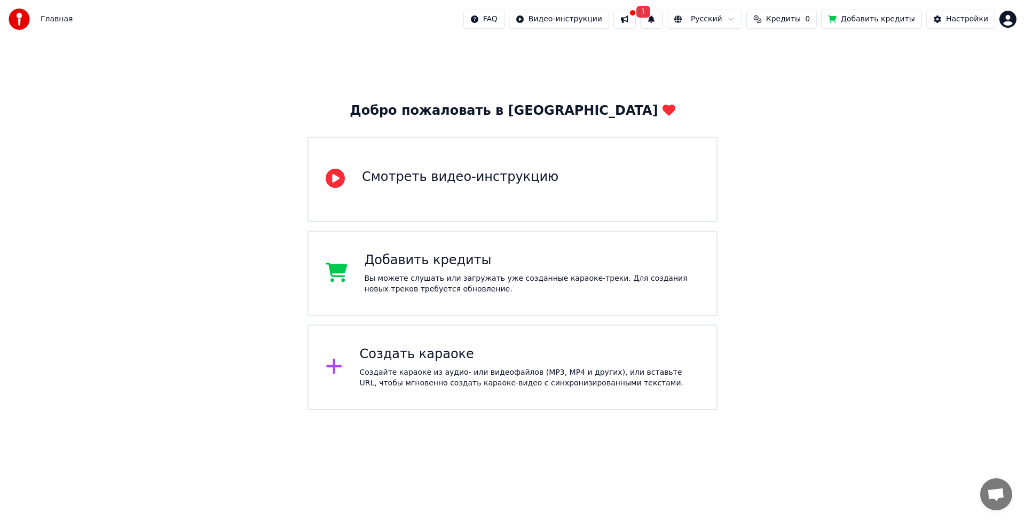
click at [449, 353] on div "Создать караоке" at bounding box center [530, 354] width 340 height 17
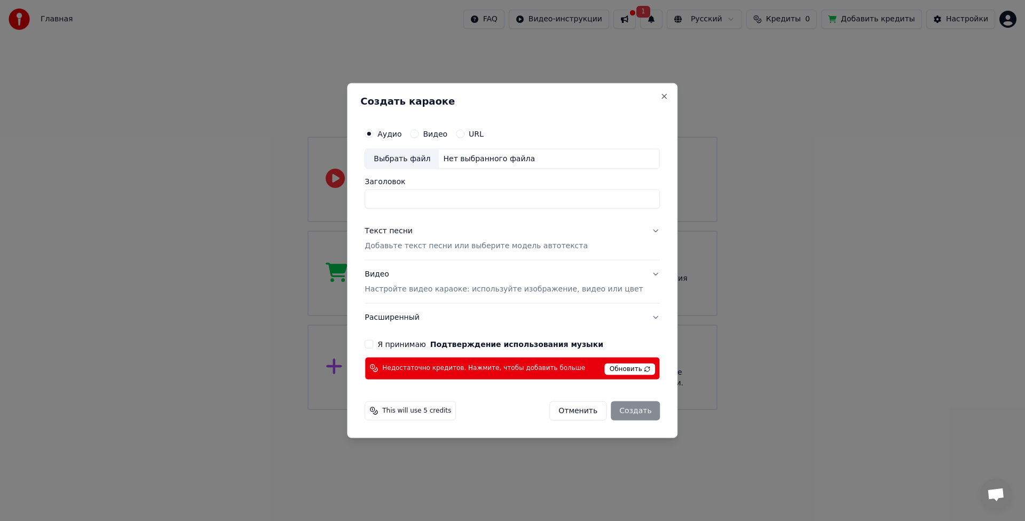
click at [373, 344] on button "Я принимаю Подтверждение использования музыки" at bounding box center [369, 343] width 9 height 9
click at [418, 132] on button "Видео" at bounding box center [414, 134] width 9 height 9
click at [419, 198] on input "Заголовок" at bounding box center [512, 198] width 295 height 19
click at [620, 406] on div "Отменить Создать" at bounding box center [604, 410] width 110 height 19
click at [412, 156] on div "Выбрать файл" at bounding box center [402, 158] width 74 height 19
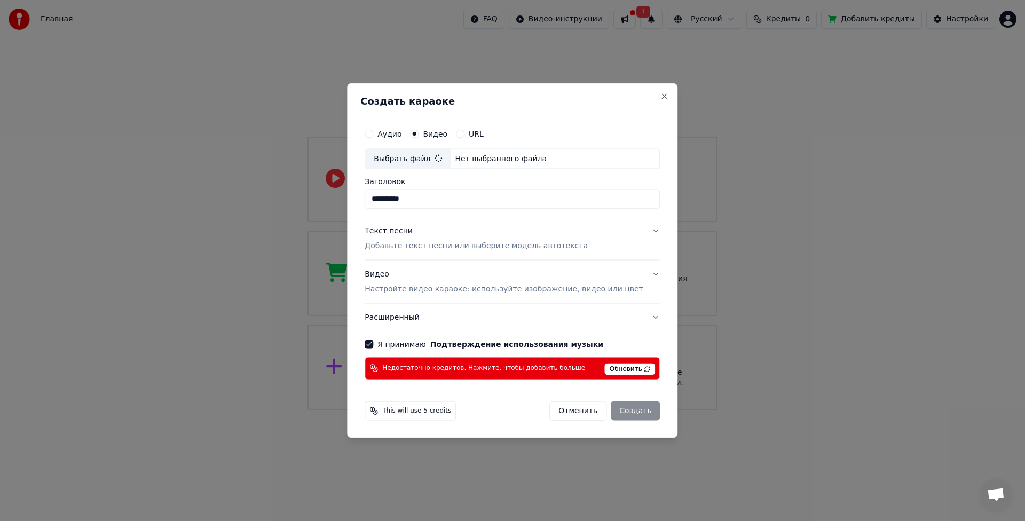
type input "**********"
click at [617, 410] on div "Отменить Создать" at bounding box center [604, 410] width 110 height 19
click at [579, 370] on div "Недостаточно кредитов. Нажмите, чтобы добавить больше Обновить" at bounding box center [512, 368] width 295 height 23
click at [614, 368] on span "Обновить" at bounding box center [630, 369] width 51 height 12
click at [628, 411] on div "Отменить Создать" at bounding box center [604, 410] width 110 height 19
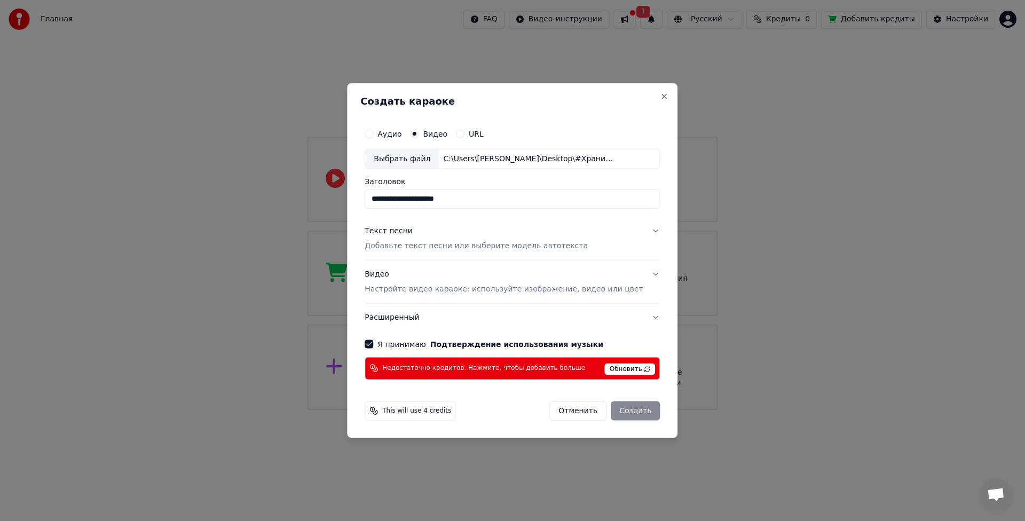
click at [605, 367] on span "Обновить" at bounding box center [630, 369] width 51 height 12
click at [626, 412] on div "Отменить Создать" at bounding box center [604, 410] width 110 height 19
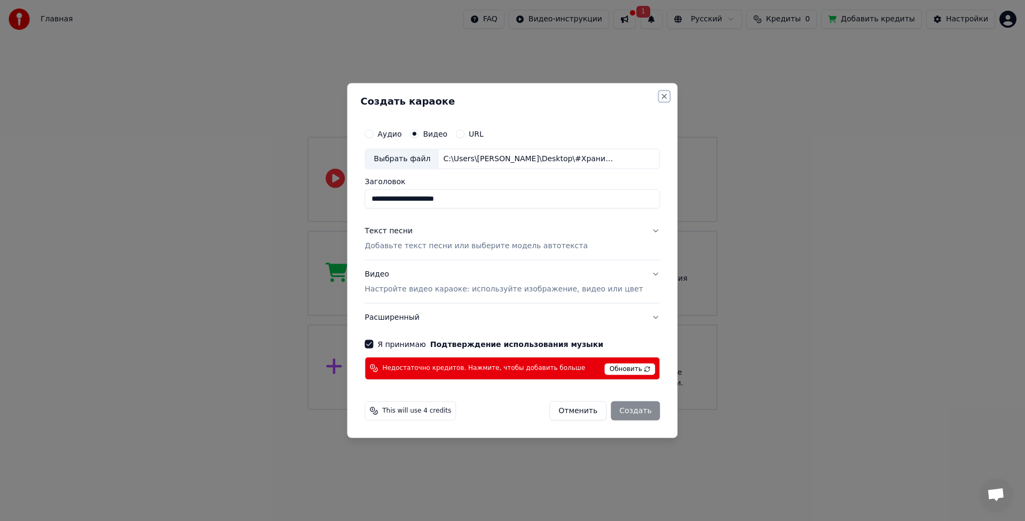
click at [660, 97] on button "Close" at bounding box center [664, 96] width 9 height 9
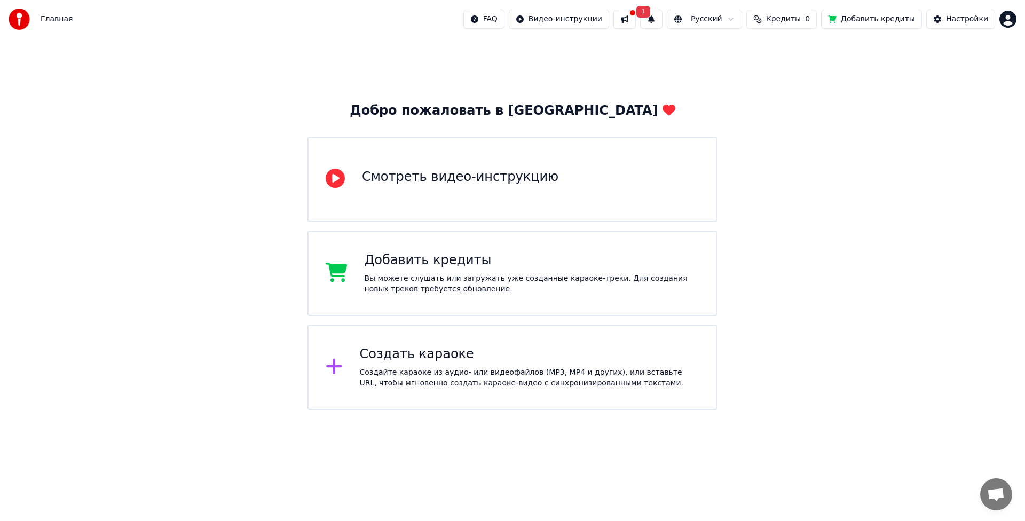
click at [444, 361] on div "Создать караоке" at bounding box center [530, 354] width 340 height 17
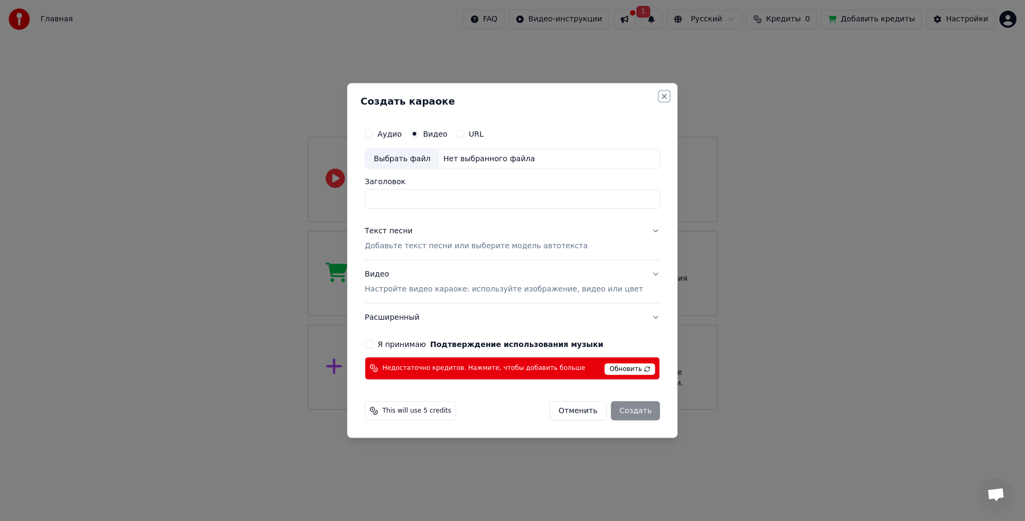
click at [660, 99] on button "Close" at bounding box center [664, 96] width 9 height 9
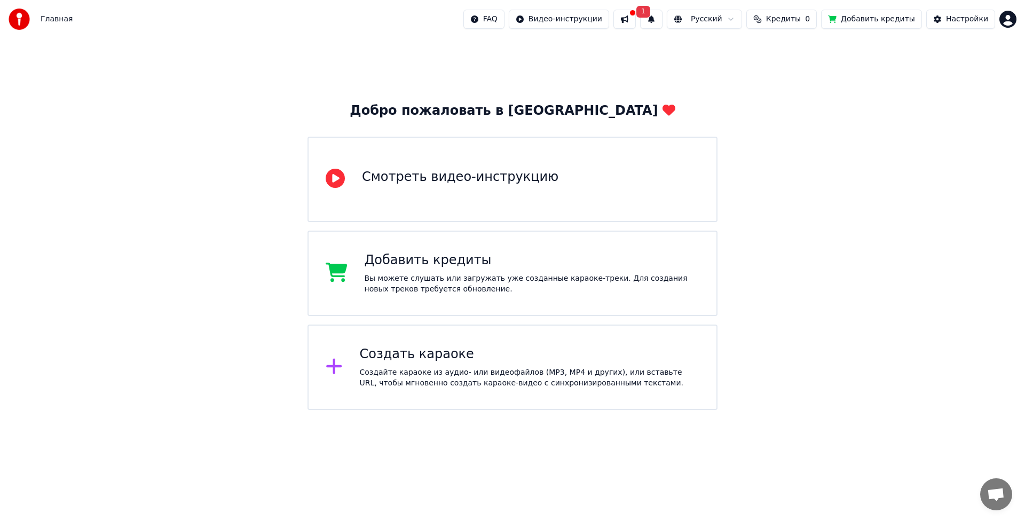
click at [662, 17] on button "1" at bounding box center [651, 19] width 22 height 19
click at [738, 52] on button "Обновить" at bounding box center [752, 52] width 56 height 19
click at [470, 351] on div "Создать караоке" at bounding box center [530, 354] width 340 height 17
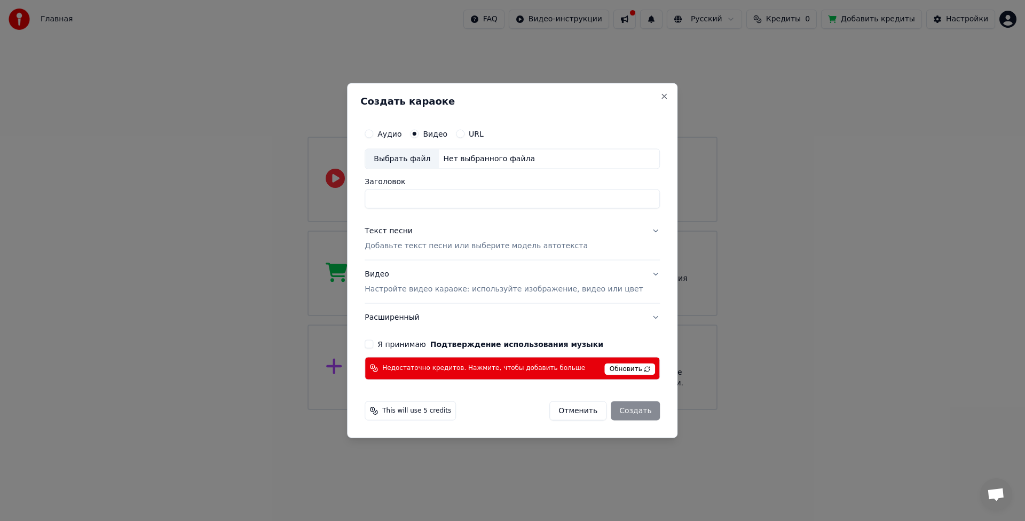
click at [373, 343] on button "Я принимаю Подтверждение использования музыки" at bounding box center [369, 343] width 9 height 9
click at [618, 408] on div "Отменить Создать" at bounding box center [604, 410] width 110 height 19
click at [428, 161] on div "Выбрать файл" at bounding box center [402, 158] width 74 height 19
type input "**********"
click at [638, 229] on button "Текст песни Добавьте текст песни или выберите модель автотекста" at bounding box center [512, 238] width 295 height 43
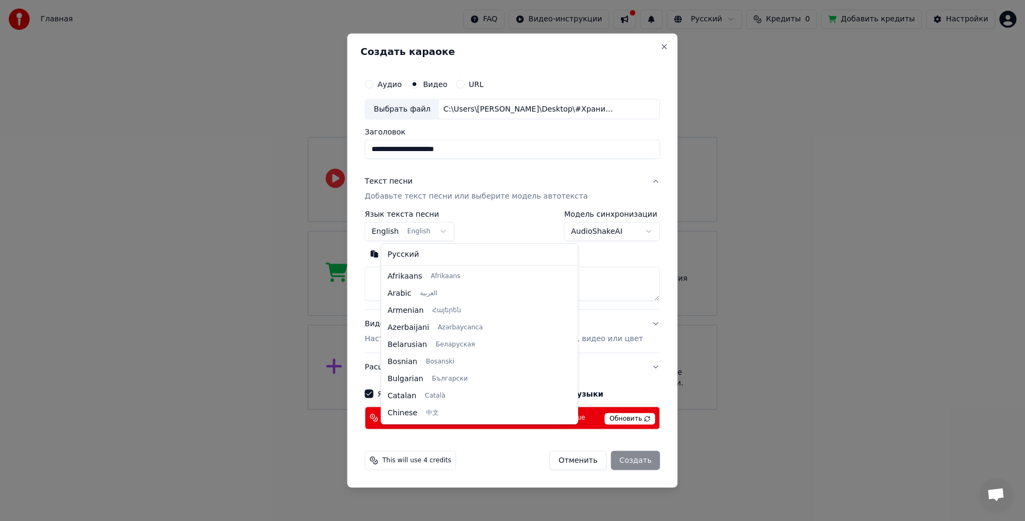
click at [456, 231] on body "**********" at bounding box center [512, 205] width 1025 height 410
select select "**"
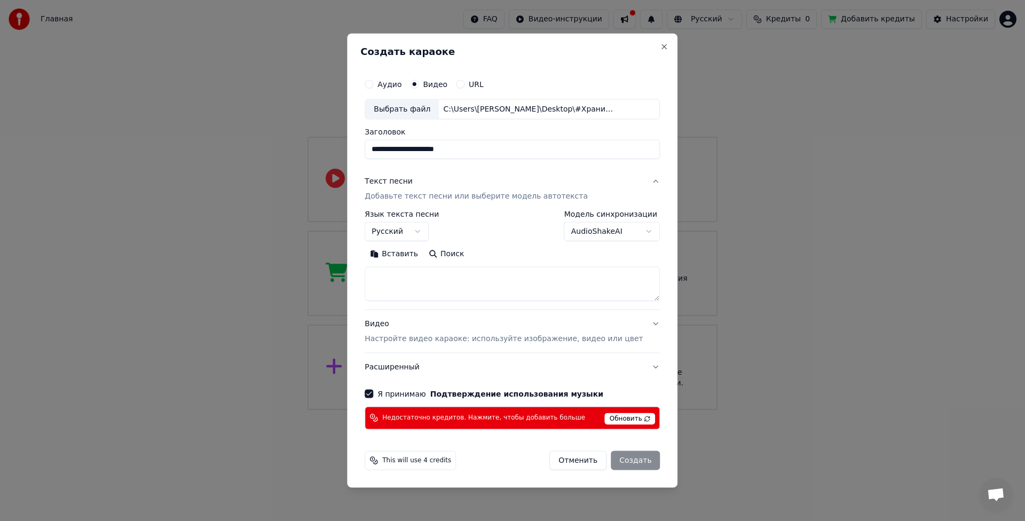
click at [568, 288] on textarea at bounding box center [512, 284] width 295 height 34
click at [615, 340] on p "Настройте видео караоке: используйте изображение, видео или цвет" at bounding box center [504, 338] width 278 height 11
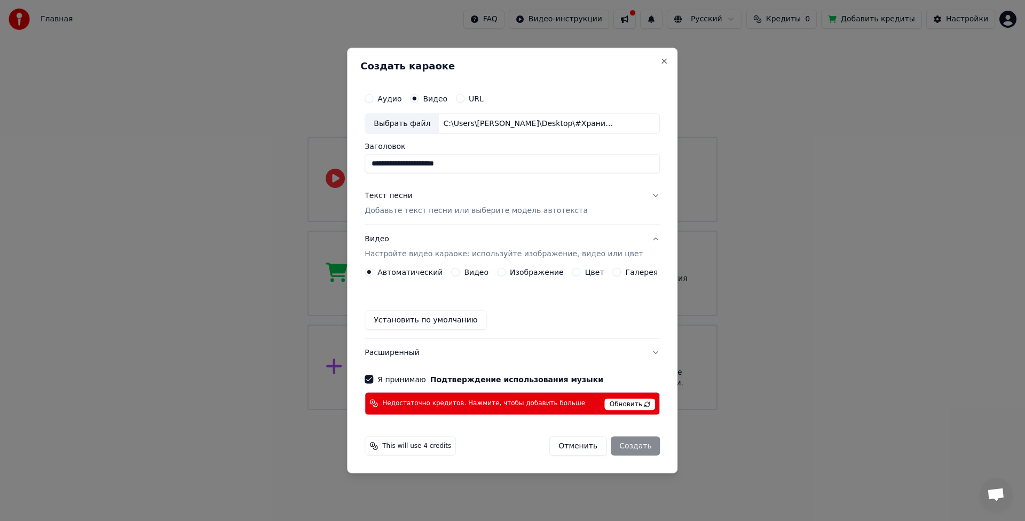
click at [630, 446] on div "Отменить Создать" at bounding box center [604, 445] width 110 height 19
click at [460, 272] on button "Видео" at bounding box center [455, 271] width 9 height 9
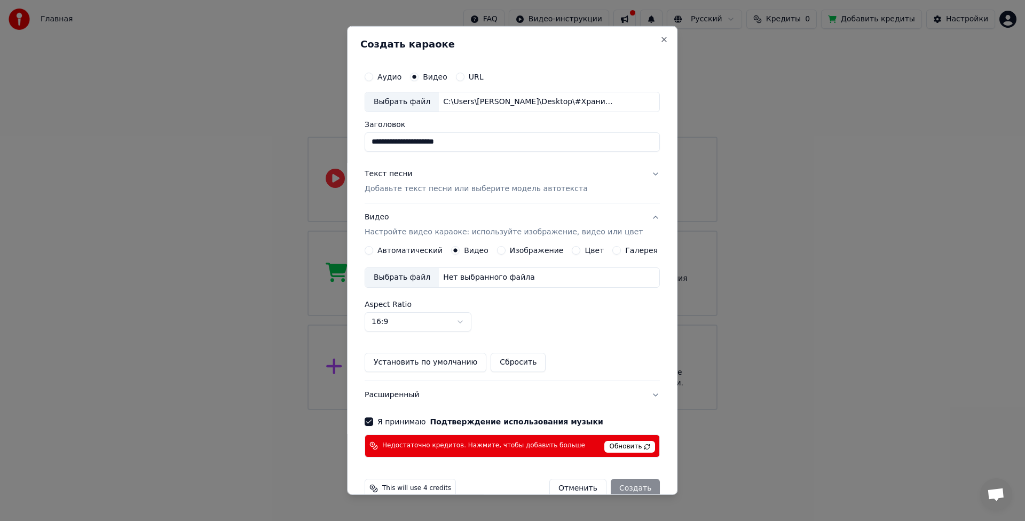
click at [418, 275] on div "Выбрать файл" at bounding box center [402, 277] width 74 height 19
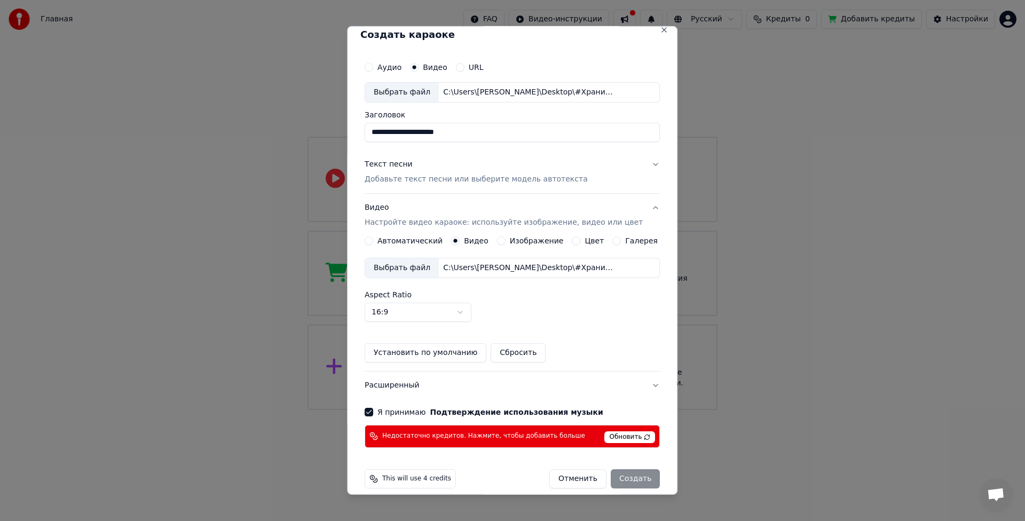
scroll to position [20, 0]
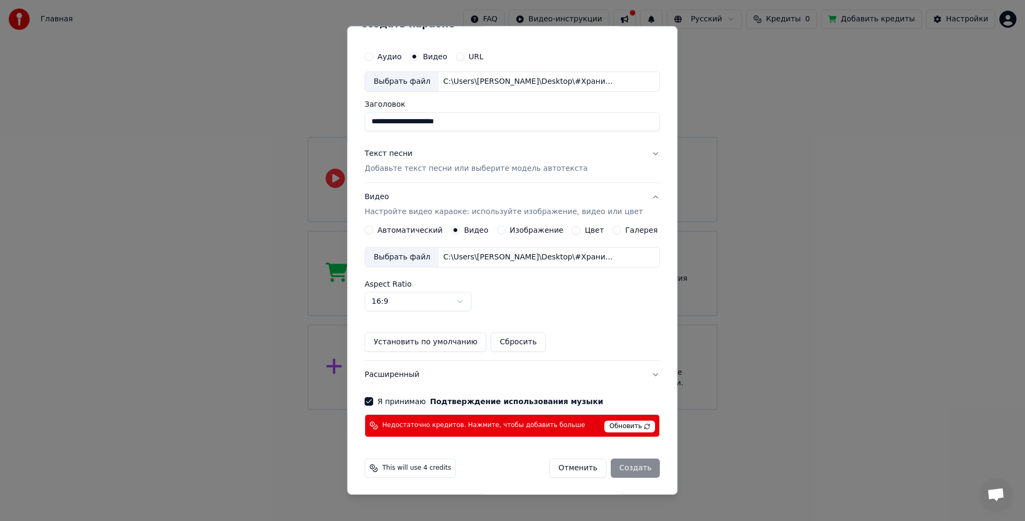
click at [639, 155] on button "Текст песни Добавьте текст песни или выберите модель автотекста" at bounding box center [512, 161] width 295 height 43
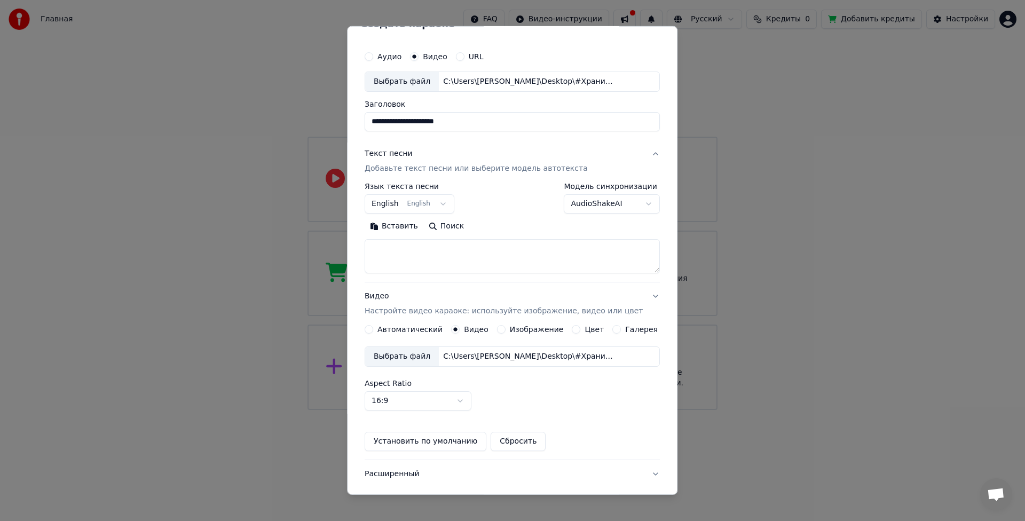
scroll to position [0, 0]
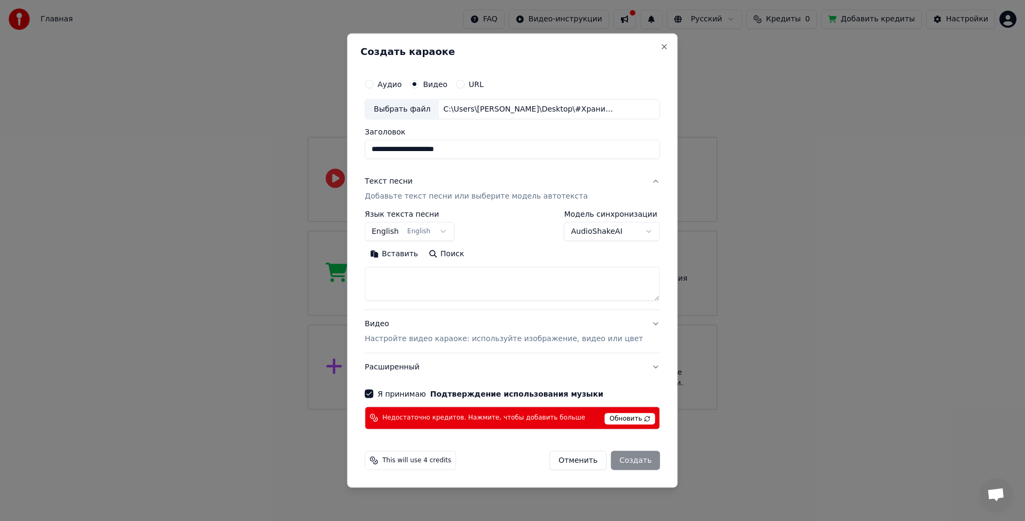
click at [462, 287] on textarea at bounding box center [512, 284] width 295 height 34
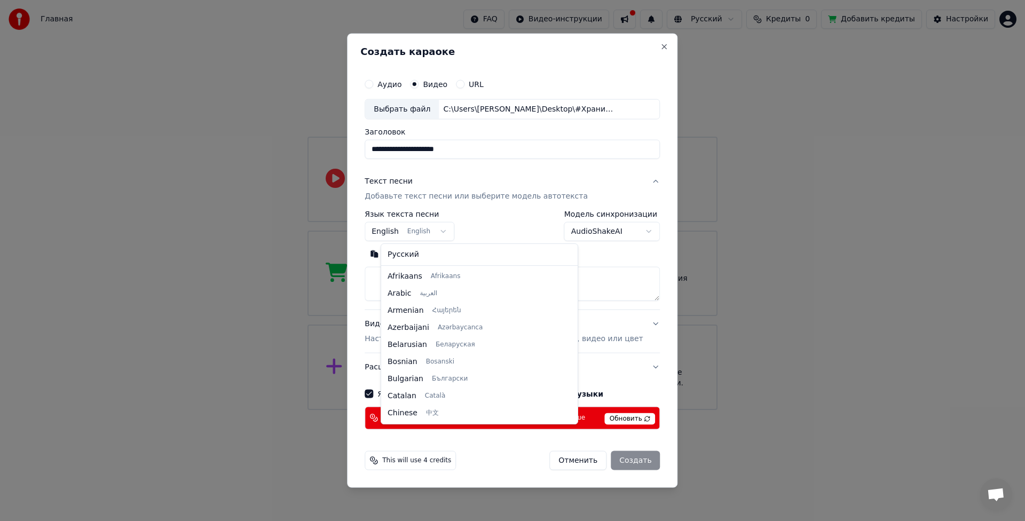
click at [451, 230] on body "**********" at bounding box center [512, 205] width 1025 height 410
select select "**"
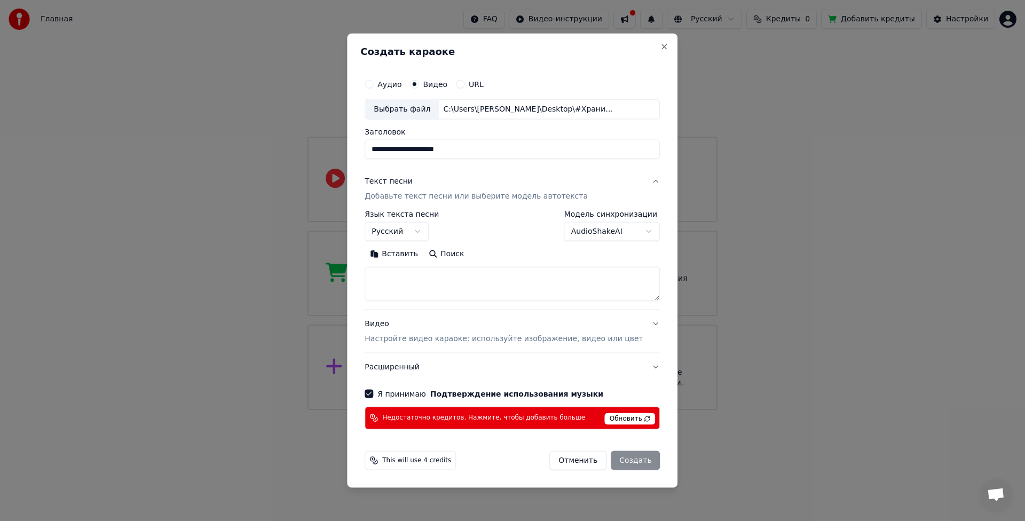
click at [619, 418] on span "Обновить" at bounding box center [630, 419] width 51 height 12
click at [611, 416] on span "Обновить" at bounding box center [630, 419] width 51 height 12
click at [611, 417] on span "Обновить" at bounding box center [630, 419] width 51 height 12
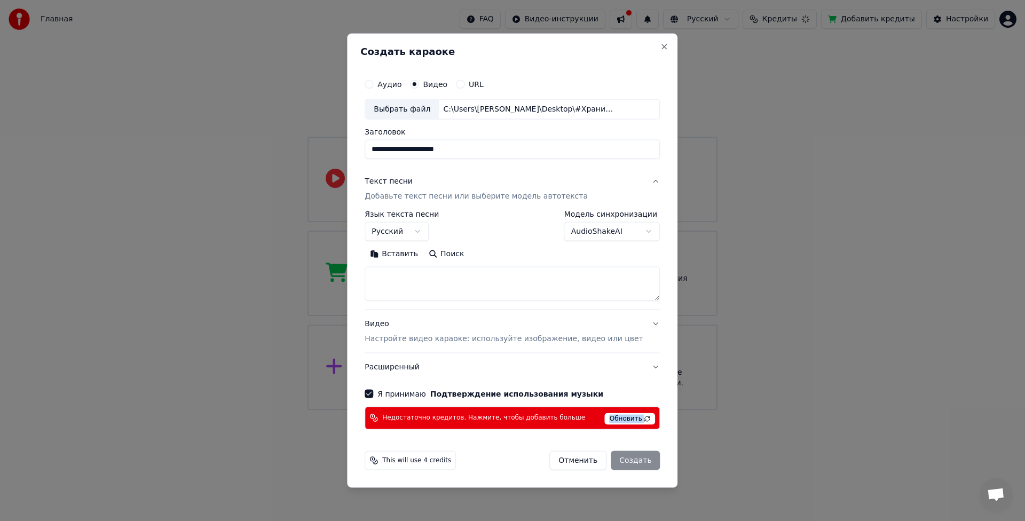
click at [611, 417] on span "Обновить" at bounding box center [630, 419] width 51 height 12
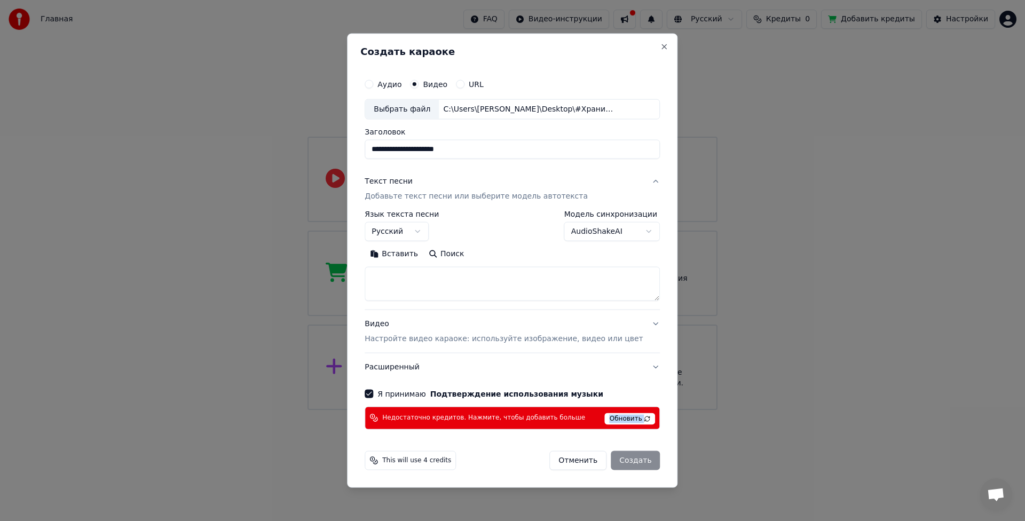
click at [610, 417] on span "Обновить" at bounding box center [630, 419] width 51 height 12
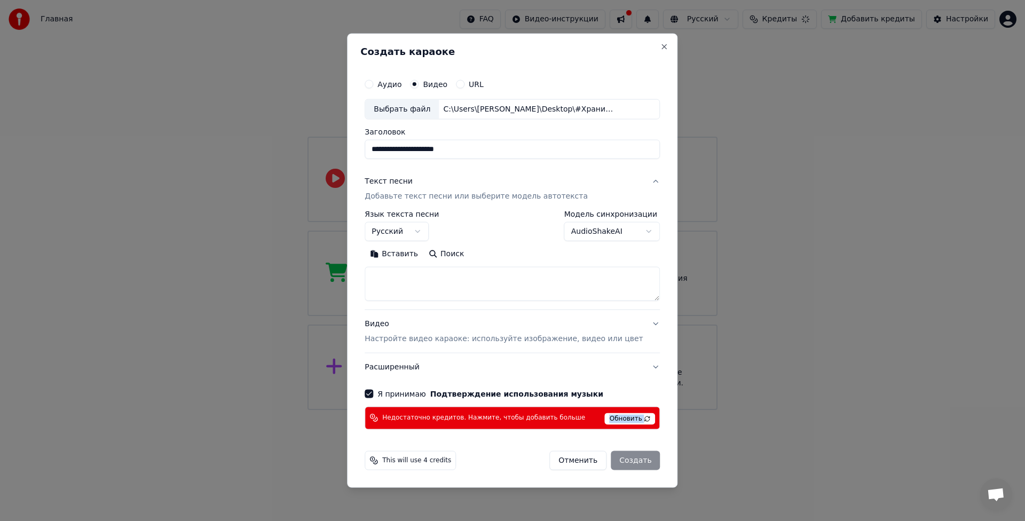
click at [610, 417] on span "Обновить" at bounding box center [630, 419] width 51 height 12
click at [631, 420] on span "Обновить" at bounding box center [630, 419] width 51 height 12
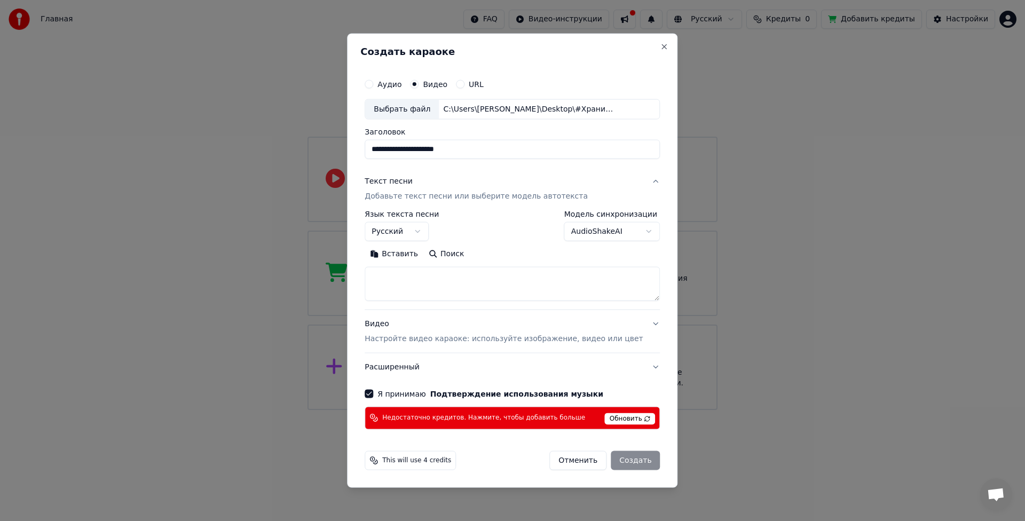
click at [631, 420] on span "Обновить" at bounding box center [630, 419] width 51 height 12
click at [630, 420] on span "Обновить" at bounding box center [630, 419] width 51 height 12
click at [518, 417] on span "Недостаточно кредитов. Нажмите, чтобы добавить больше" at bounding box center [483, 418] width 203 height 9
click at [613, 420] on span "Обновить" at bounding box center [630, 419] width 51 height 12
click at [433, 196] on p "Добавьте текст песни или выберите модель автотекста" at bounding box center [476, 196] width 223 height 11
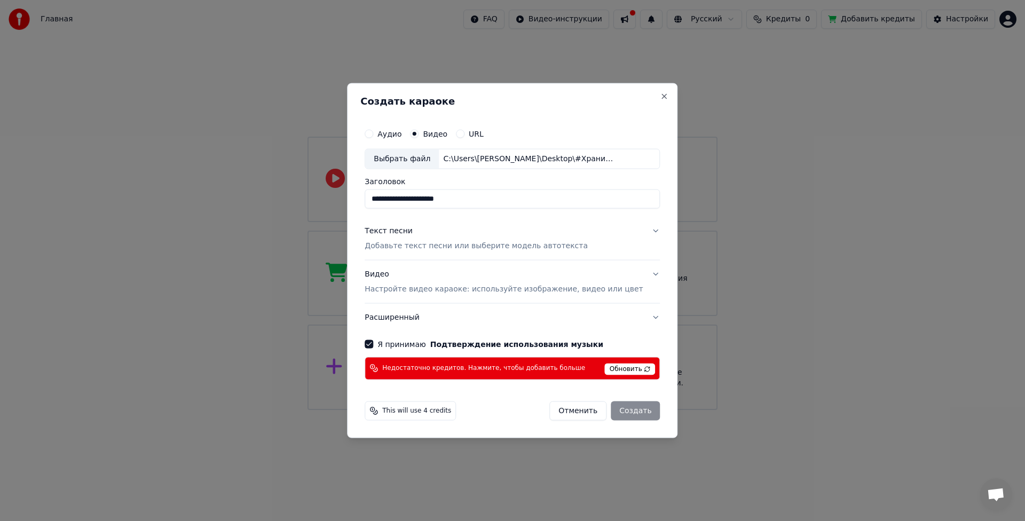
click at [440, 246] on p "Добавьте текст песни или выберите модель автотекста" at bounding box center [476, 246] width 223 height 11
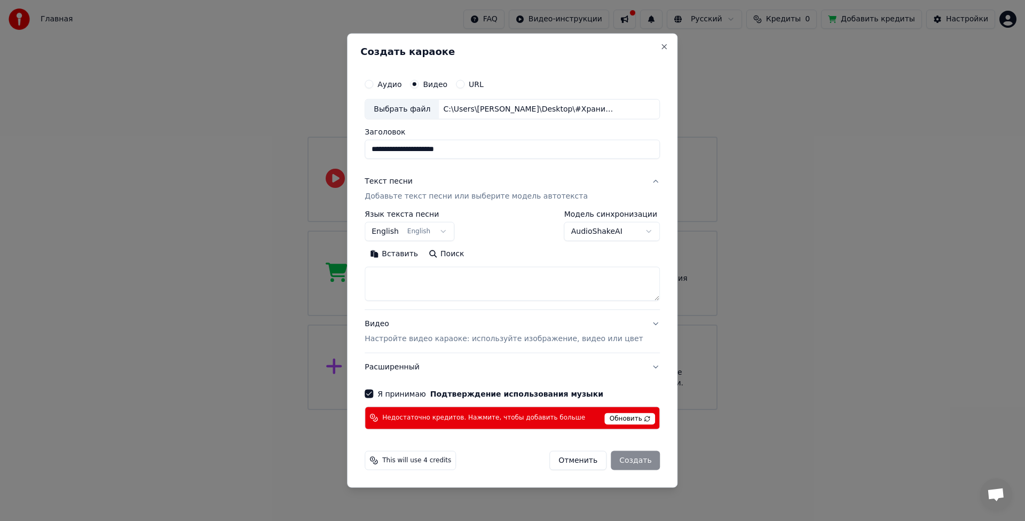
click at [424, 280] on textarea at bounding box center [512, 284] width 295 height 34
click at [415, 254] on button "Вставить" at bounding box center [394, 254] width 59 height 17
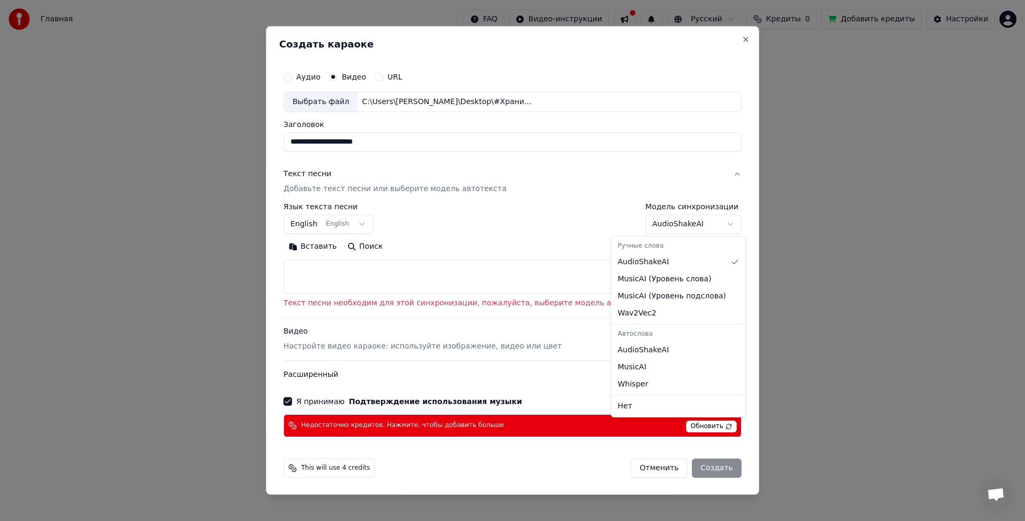
click at [694, 223] on body "**********" at bounding box center [512, 205] width 1025 height 410
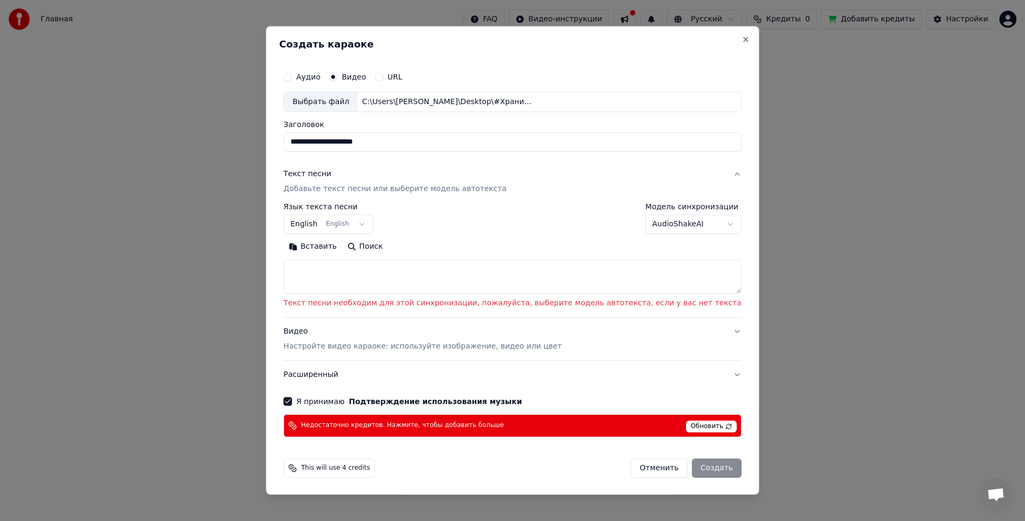
click at [679, 467] on div "Отменить Создать" at bounding box center [685, 468] width 110 height 19
click at [649, 472] on button "Отменить" at bounding box center [658, 468] width 57 height 19
select select
